Goal: Book appointment/travel/reservation

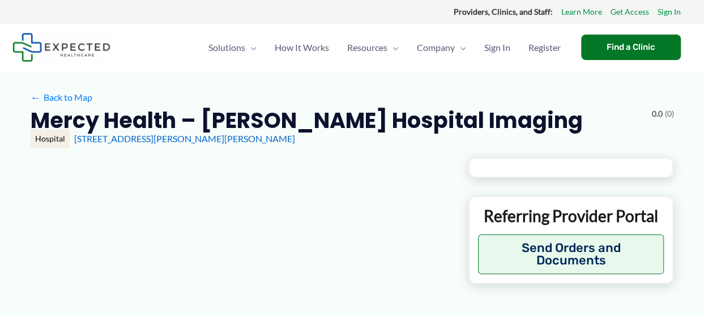
type input "**********"
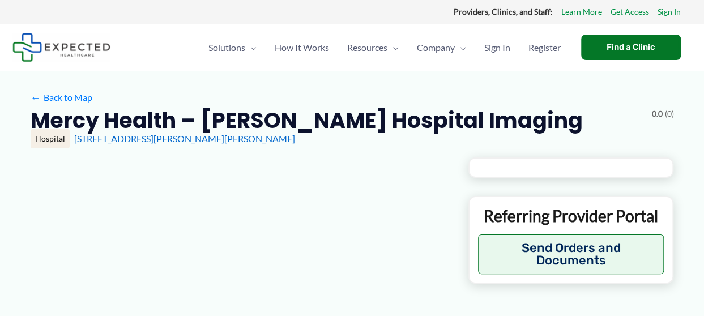
type input "**********"
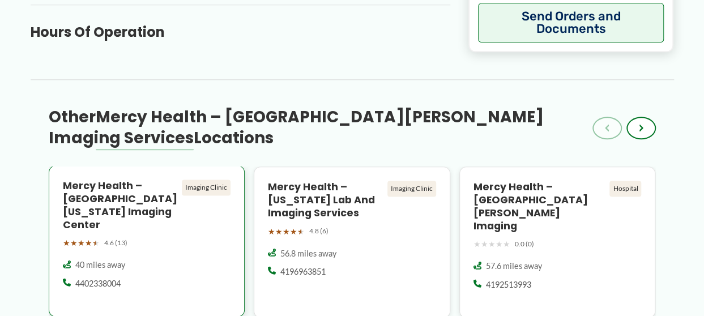
scroll to position [623, 0]
